Goal: Task Accomplishment & Management: Manage account settings

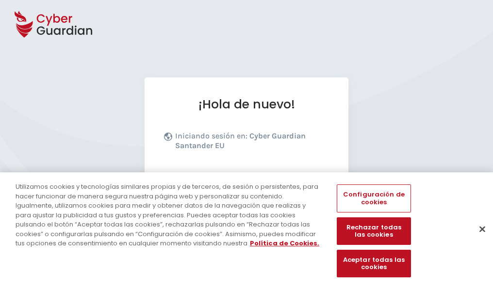
scroll to position [119, 0]
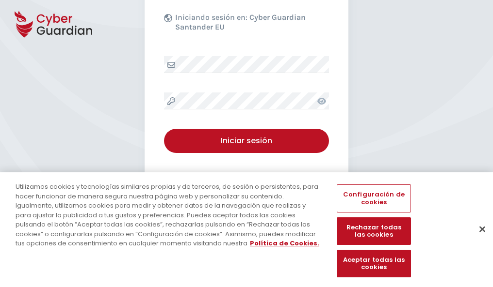
click at [477, 239] on button "Cerrar" at bounding box center [481, 229] width 21 height 21
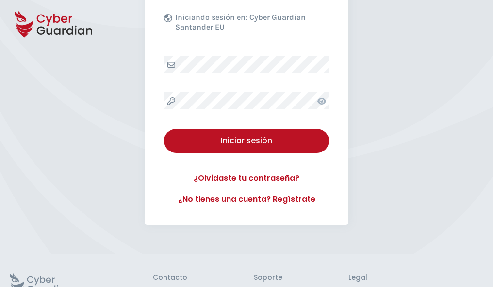
scroll to position [189, 0]
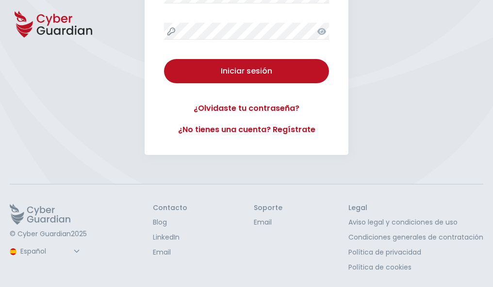
click at [164, 59] on button "Iniciar sesión" at bounding box center [246, 71] width 165 height 24
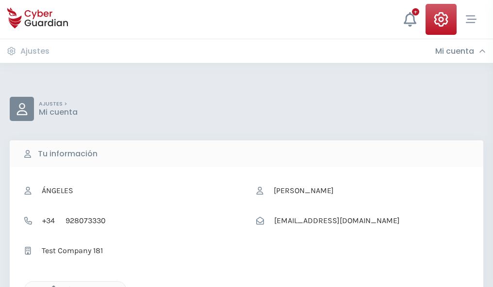
click at [51, 287] on icon "button" at bounding box center [51, 290] width 8 height 8
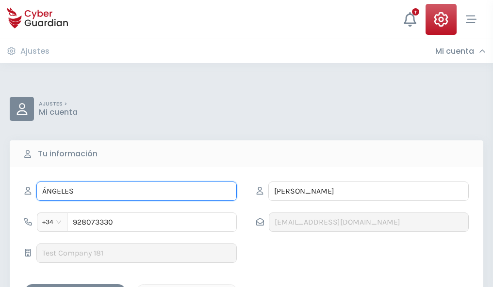
click at [136, 191] on input "ÁNGELES" at bounding box center [136, 191] width 200 height 19
type input "Á"
type input "Amparo"
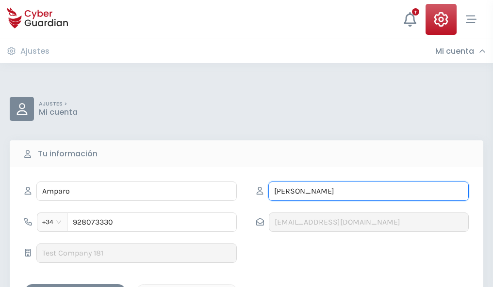
click at [368, 191] on input "VIÑAS" at bounding box center [368, 191] width 200 height 19
type input "V"
type input "Lloret"
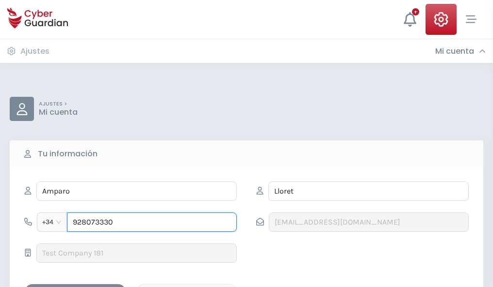
click at [152, 223] on input "928073330" at bounding box center [152, 222] width 170 height 19
type input "9"
type input "977063271"
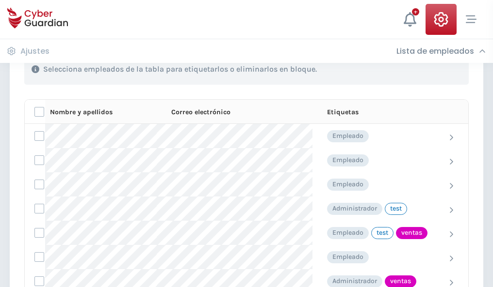
scroll to position [439, 0]
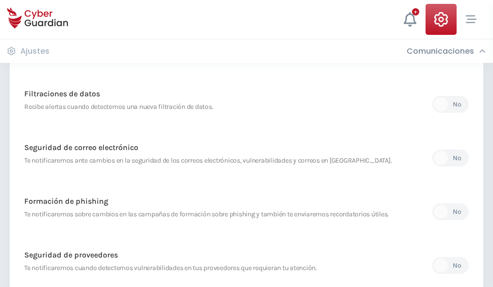
scroll to position [510, 0]
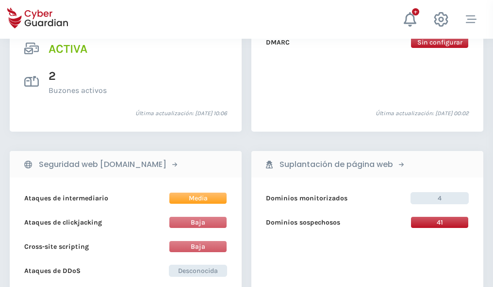
scroll to position [985, 0]
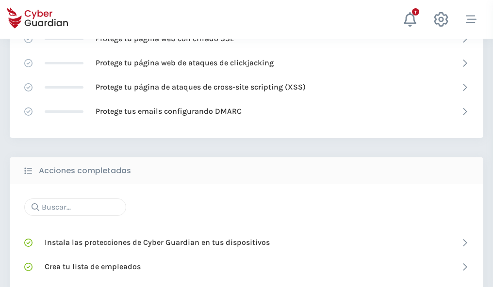
scroll to position [646, 0]
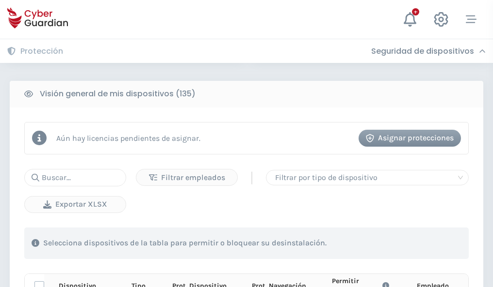
scroll to position [857, 0]
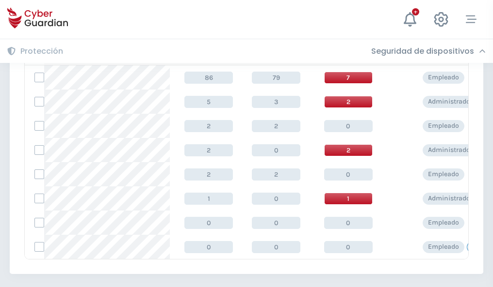
scroll to position [450, 0]
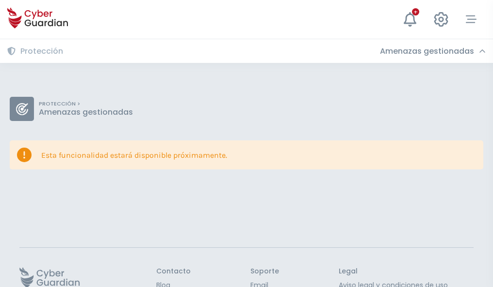
scroll to position [63, 0]
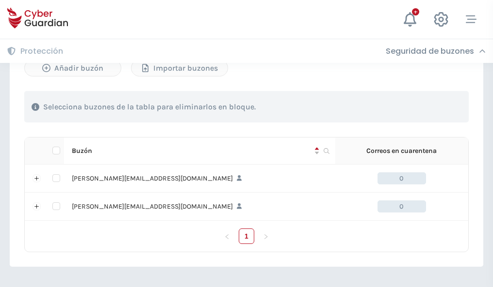
scroll to position [421, 0]
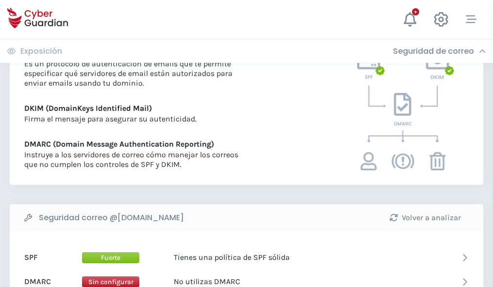
scroll to position [523, 0]
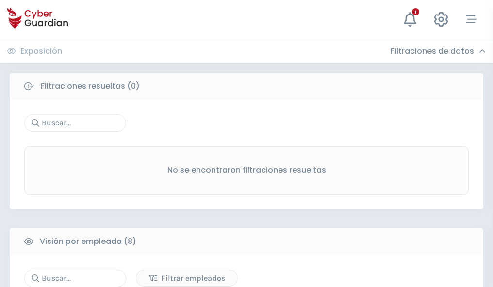
scroll to position [826, 0]
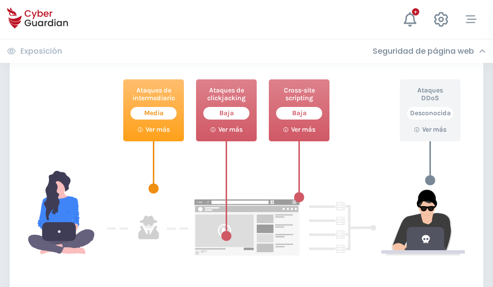
scroll to position [528, 0]
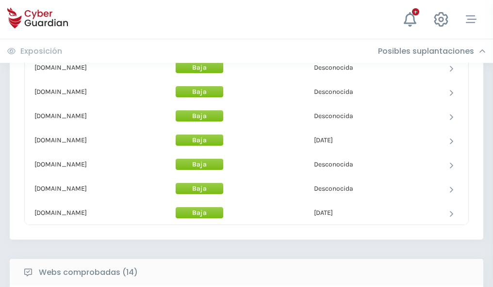
scroll to position [945, 0]
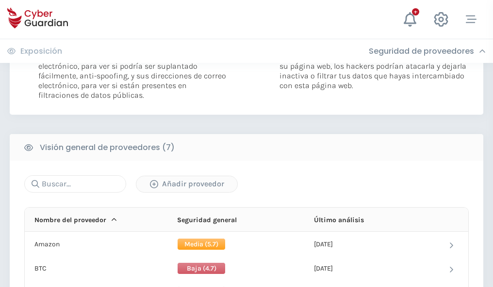
scroll to position [649, 0]
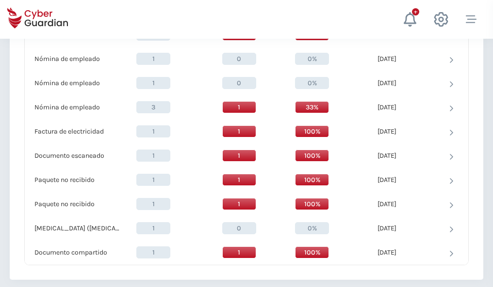
scroll to position [1005, 0]
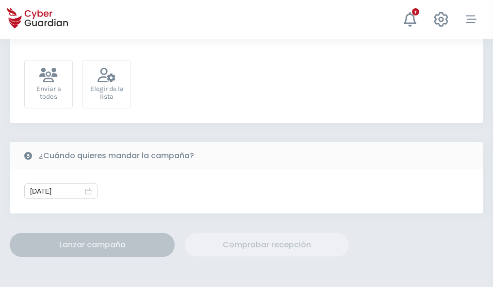
scroll to position [355, 0]
